Goal: Browse casually

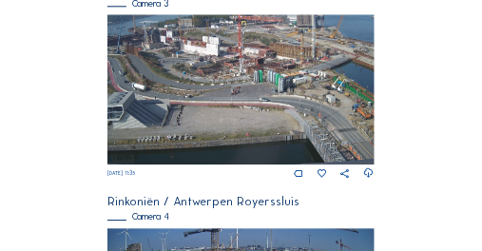
scroll to position [824, 0]
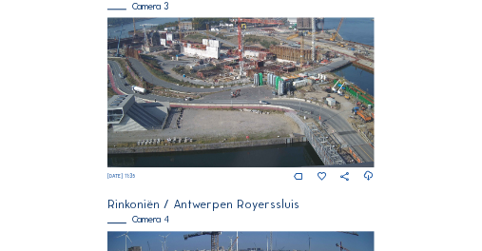
click at [132, 58] on img at bounding box center [240, 92] width 266 height 150
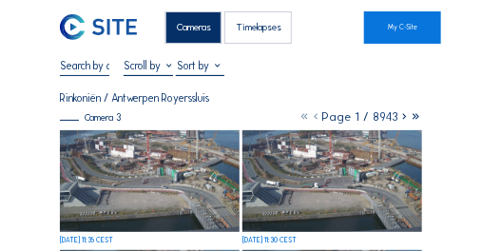
click at [101, 166] on img at bounding box center [150, 180] width 180 height 101
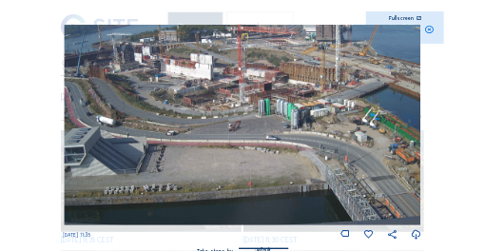
click at [429, 31] on icon at bounding box center [429, 30] width 10 height 10
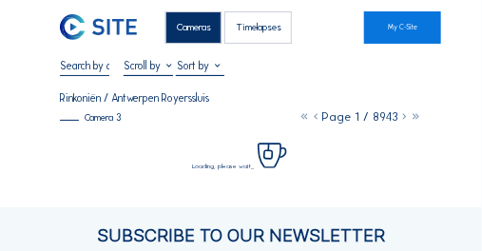
click at [190, 36] on div "Cameras" at bounding box center [193, 27] width 56 height 32
